Goal: Task Accomplishment & Management: Manage account settings

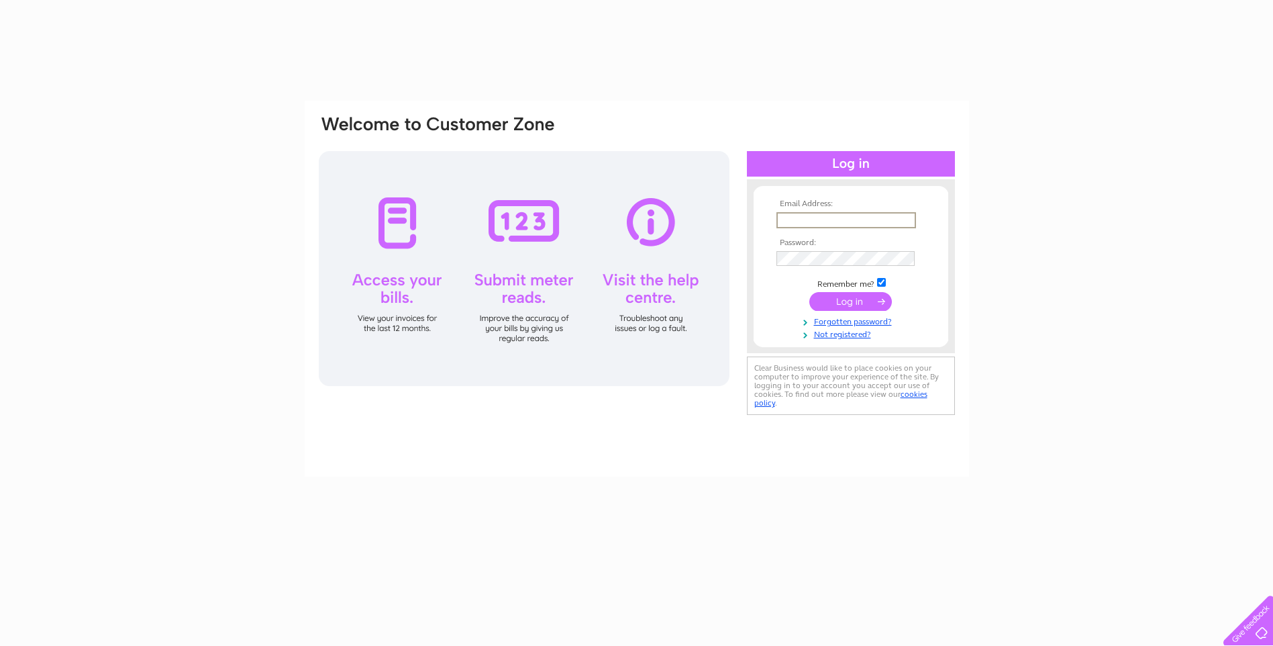
type input "karensapphire@btinternet.com"
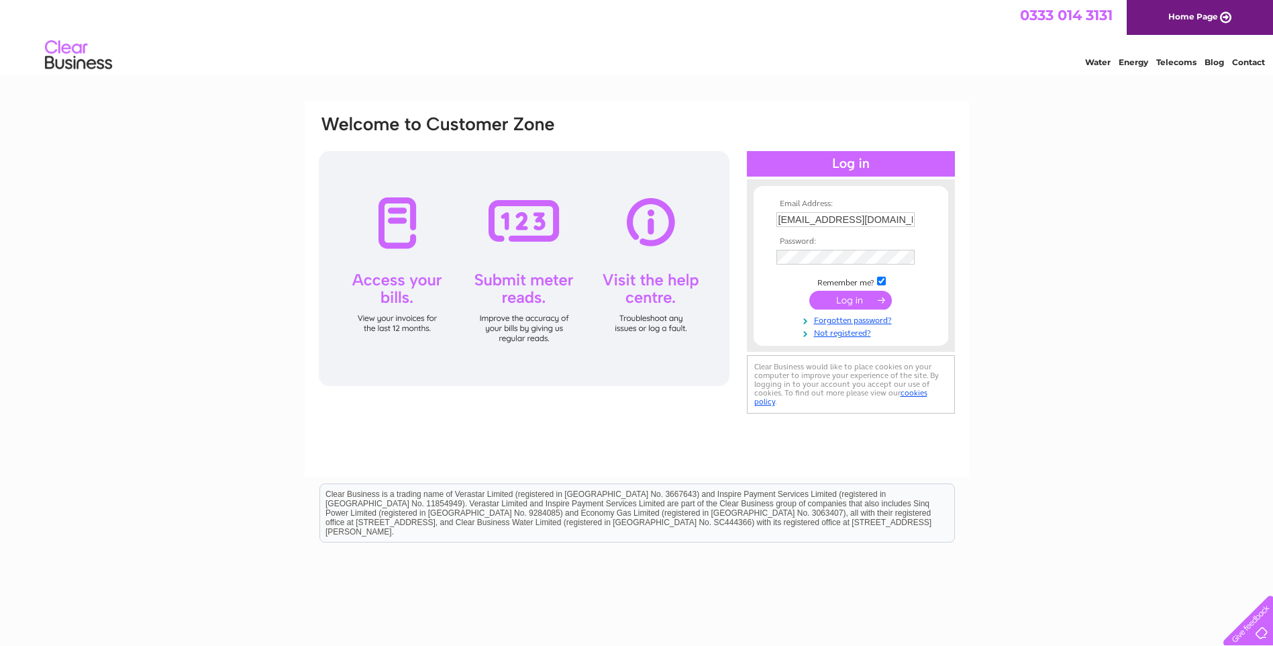
click at [868, 298] on input "submit" at bounding box center [851, 300] width 83 height 19
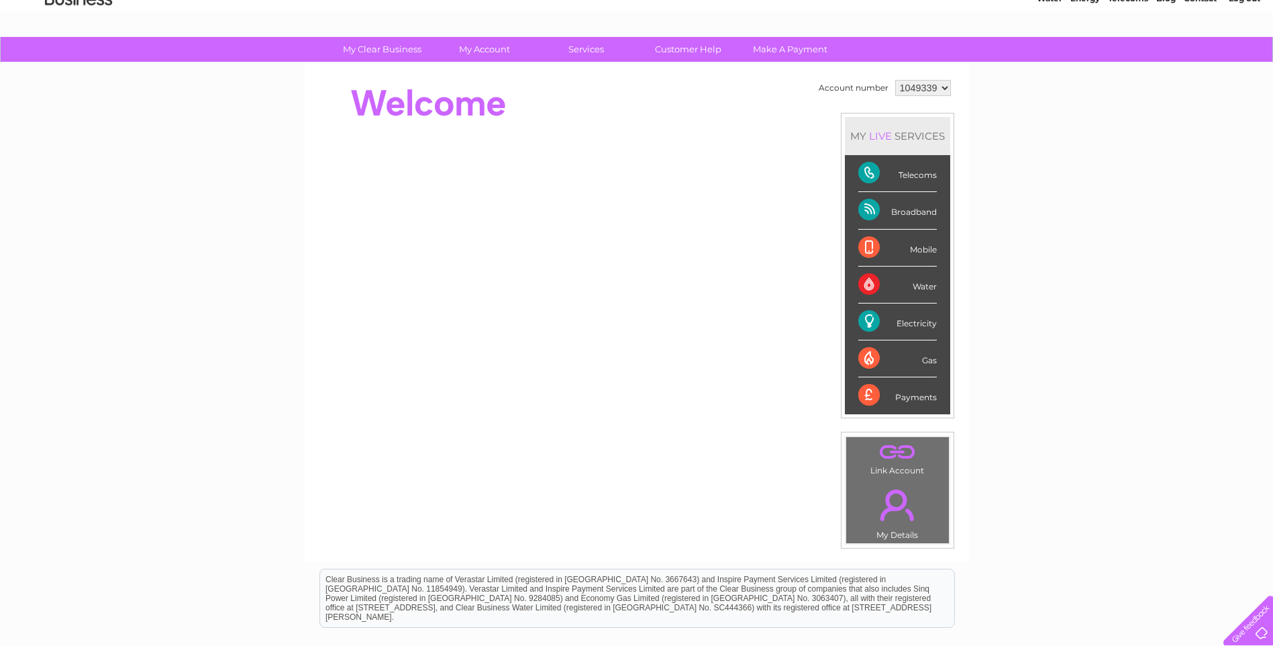
scroll to position [67, 0]
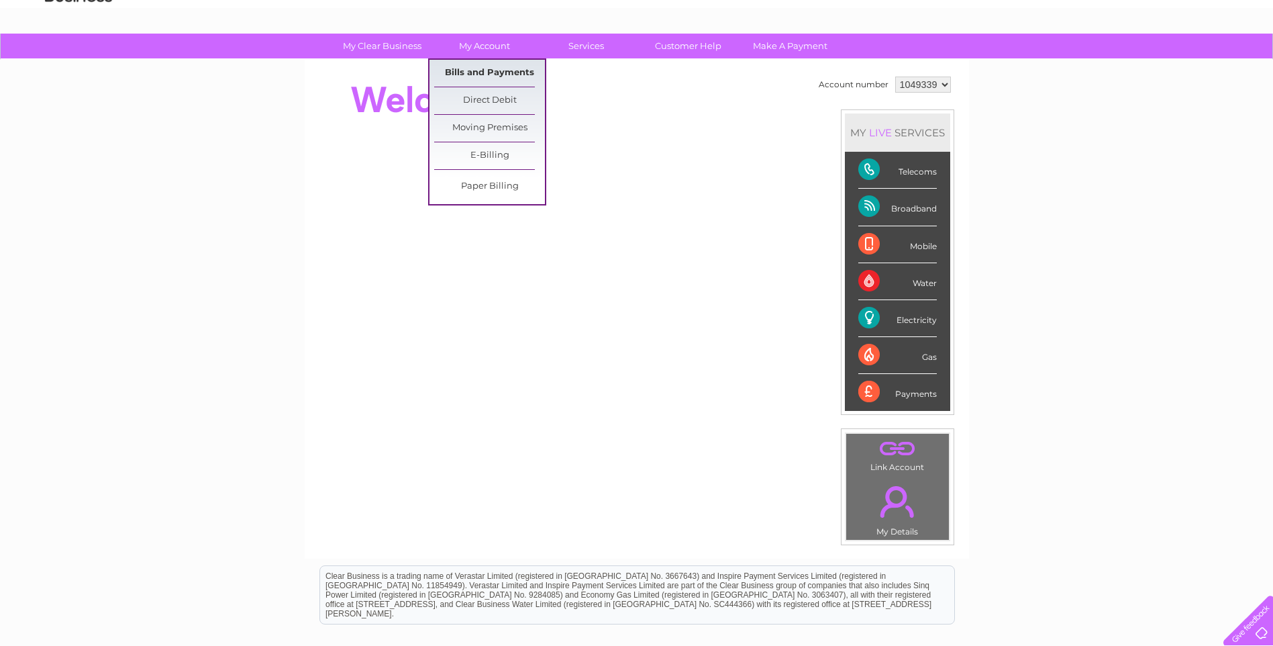
click at [489, 72] on link "Bills and Payments" at bounding box center [489, 73] width 111 height 27
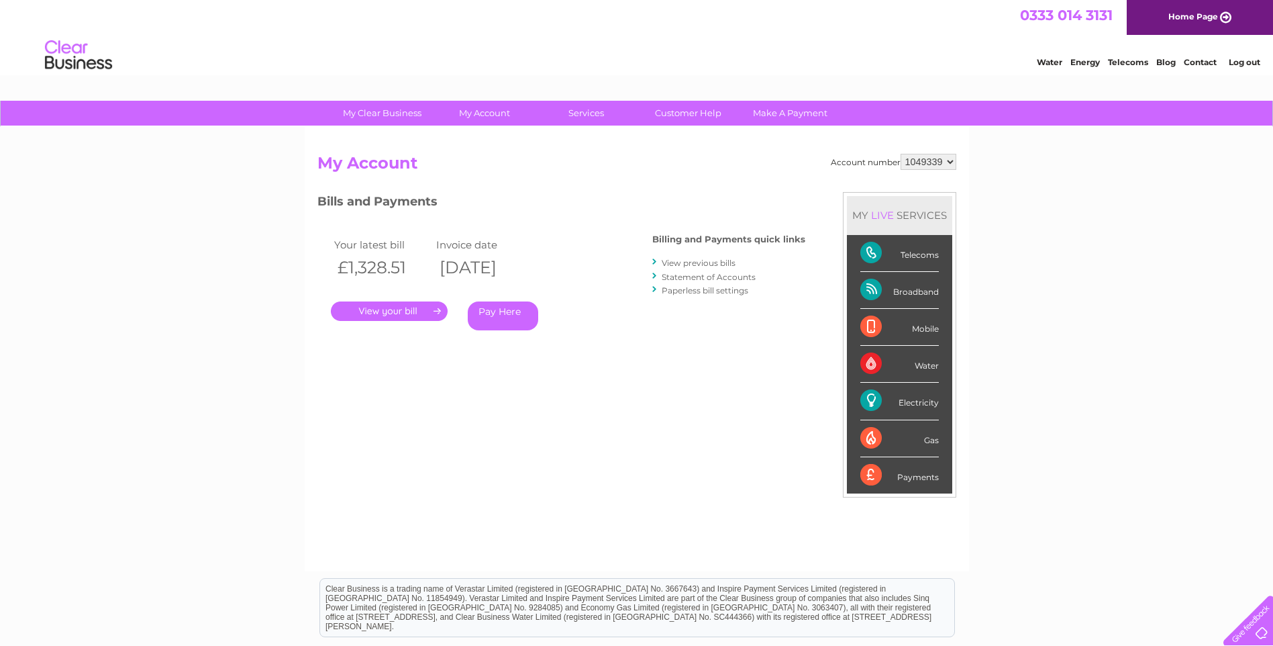
click at [413, 311] on link "." at bounding box center [389, 310] width 117 height 19
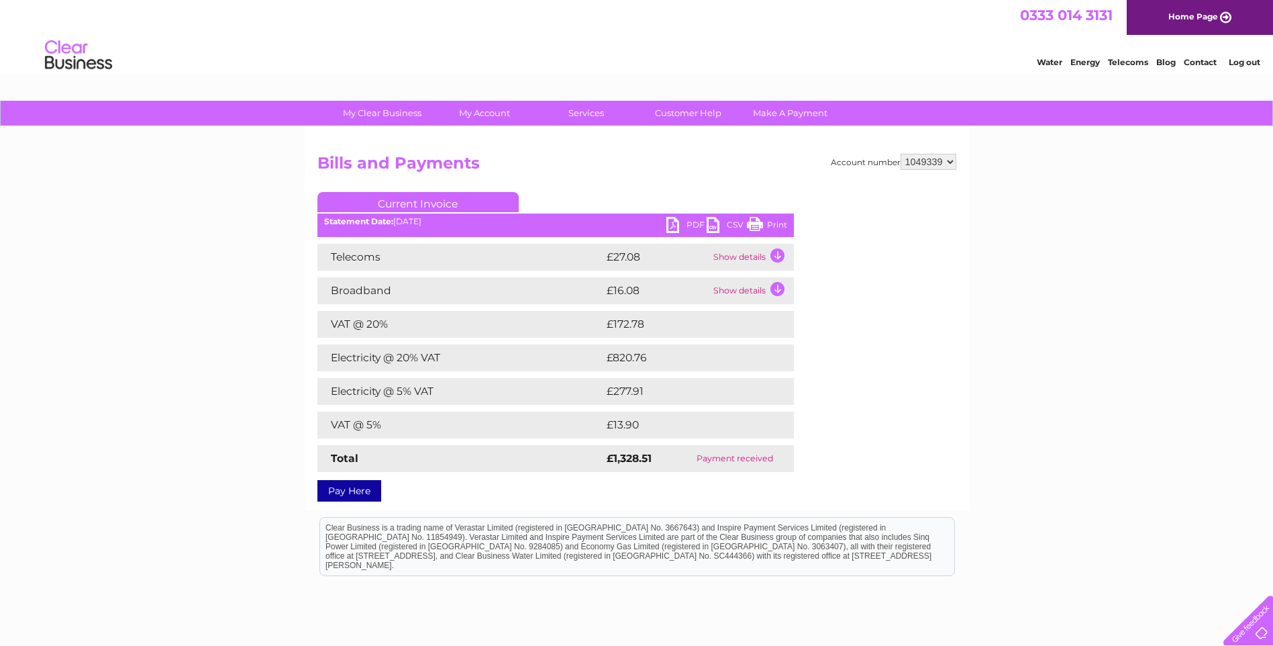
click at [675, 224] on link "PDF" at bounding box center [687, 226] width 40 height 19
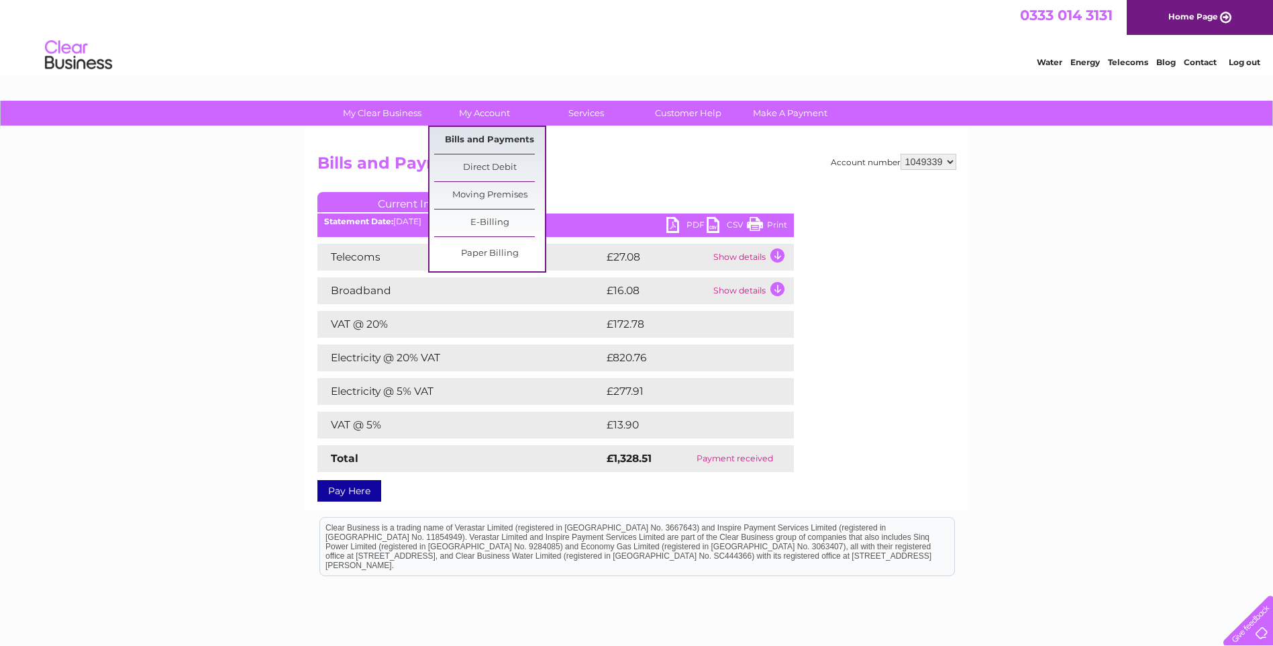
click at [499, 140] on link "Bills and Payments" at bounding box center [489, 140] width 111 height 27
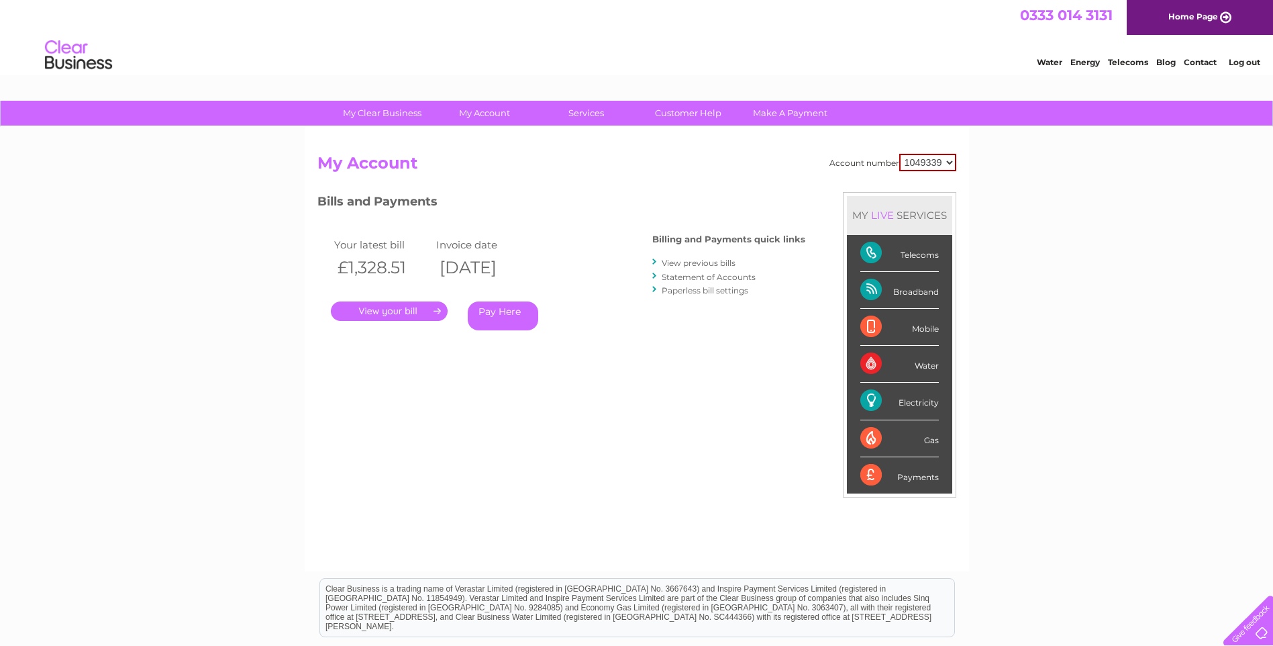
click at [691, 262] on link "View previous bills" at bounding box center [699, 263] width 74 height 10
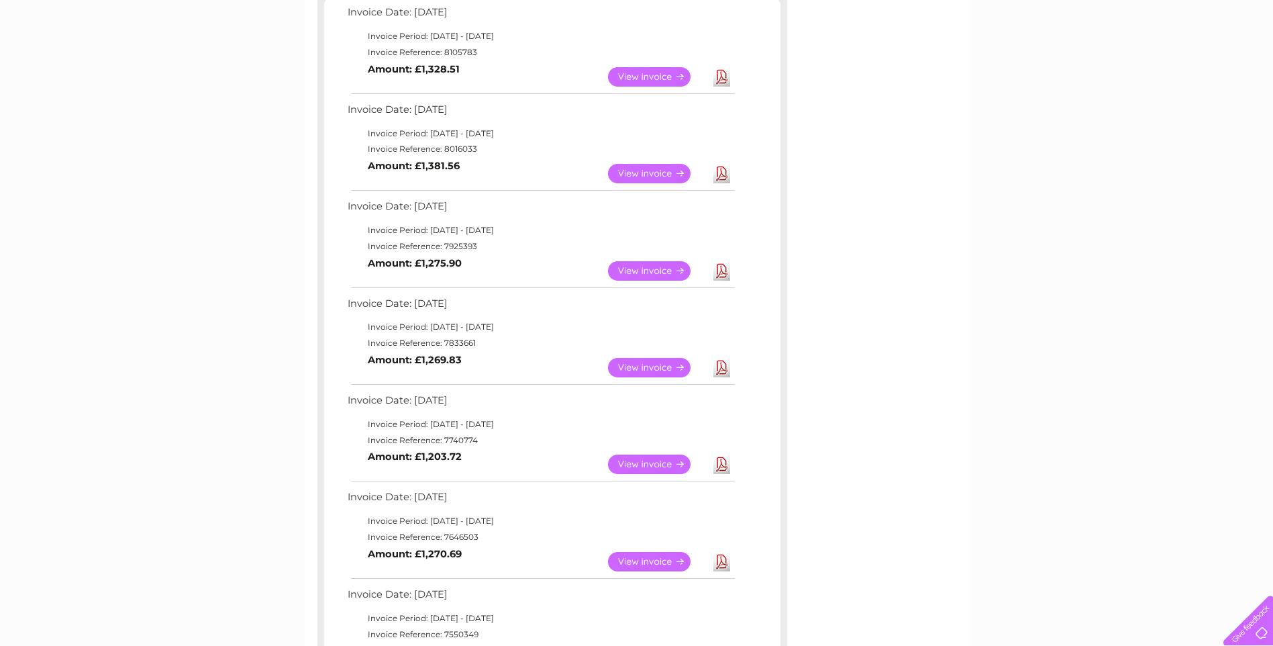
scroll to position [269, 0]
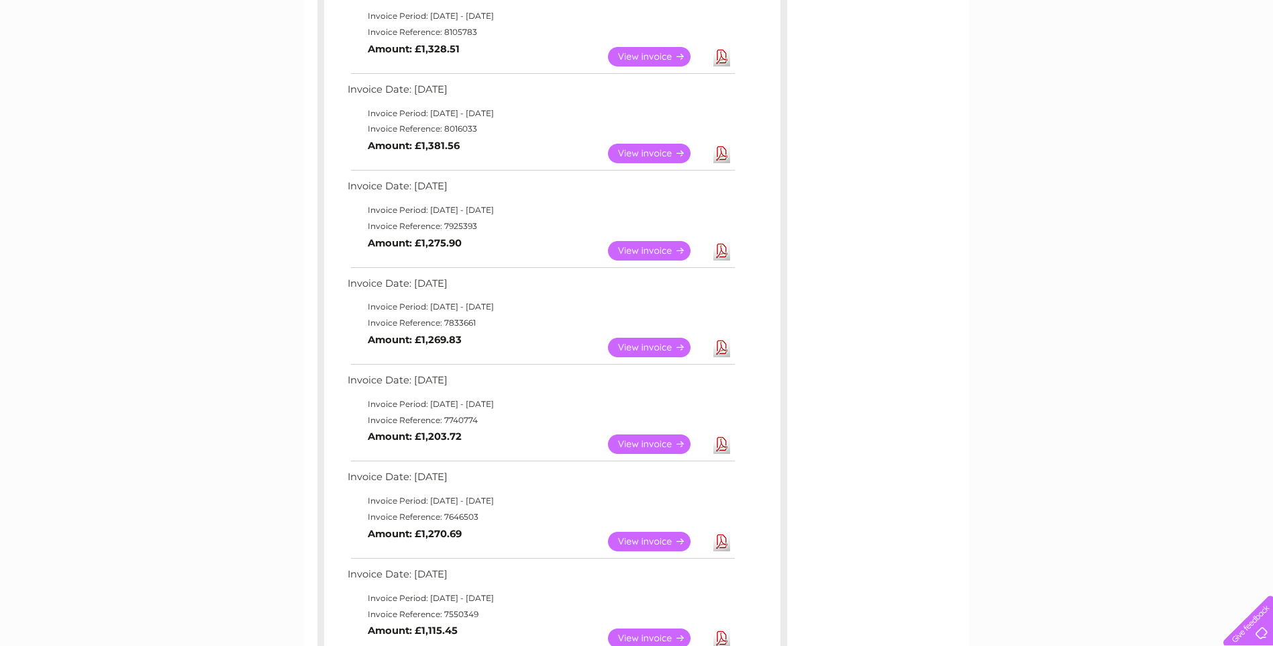
click at [644, 445] on link "View" at bounding box center [657, 443] width 99 height 19
